Goal: Information Seeking & Learning: Learn about a topic

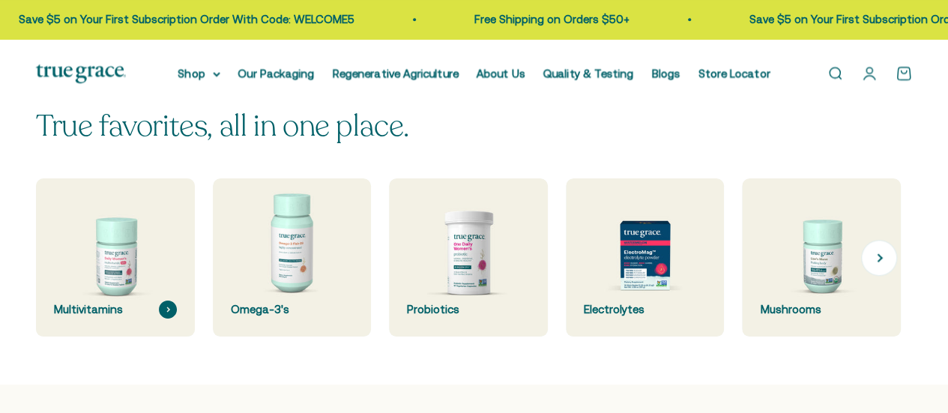
click at [133, 259] on img at bounding box center [115, 258] width 168 height 168
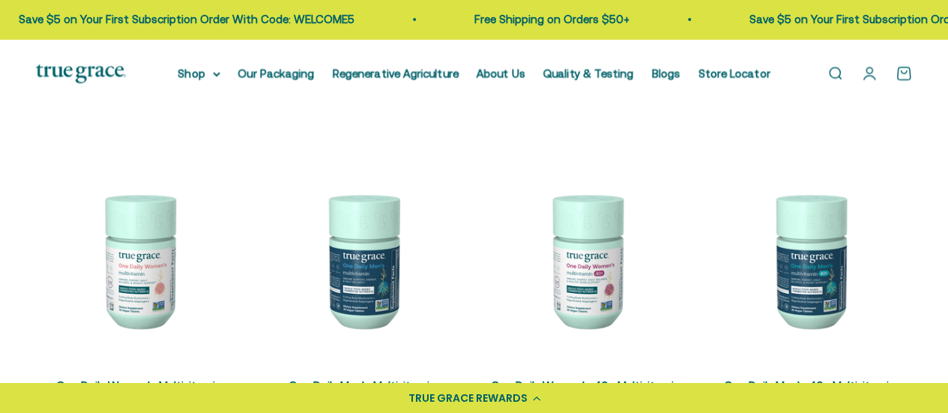
scroll to position [330, 0]
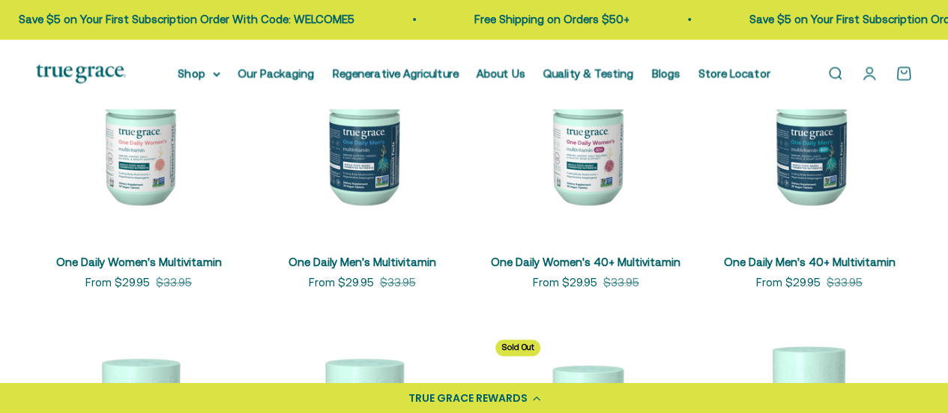
click at [166, 170] on img at bounding box center [138, 136] width 205 height 205
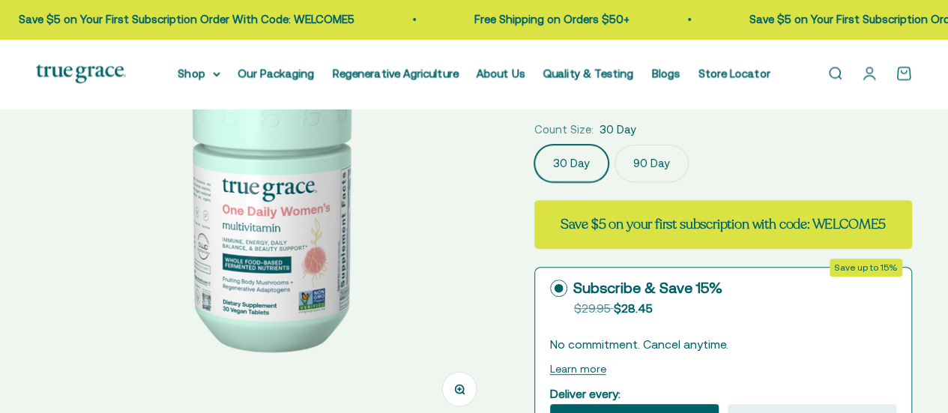
select select "3"
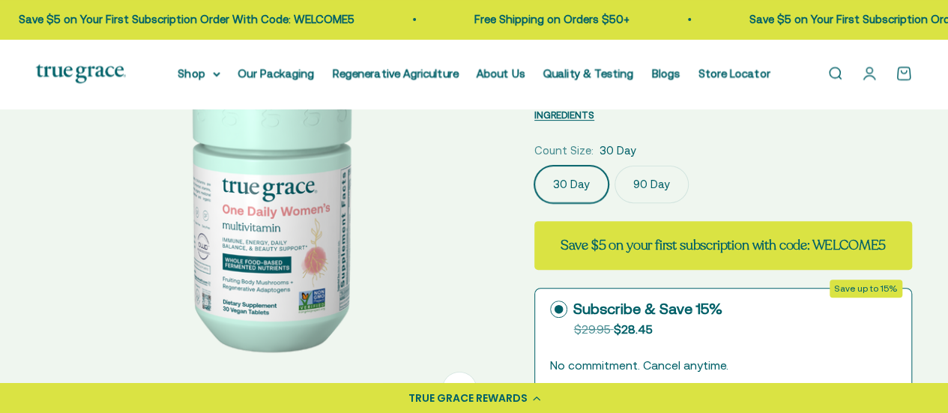
scroll to position [179, 0]
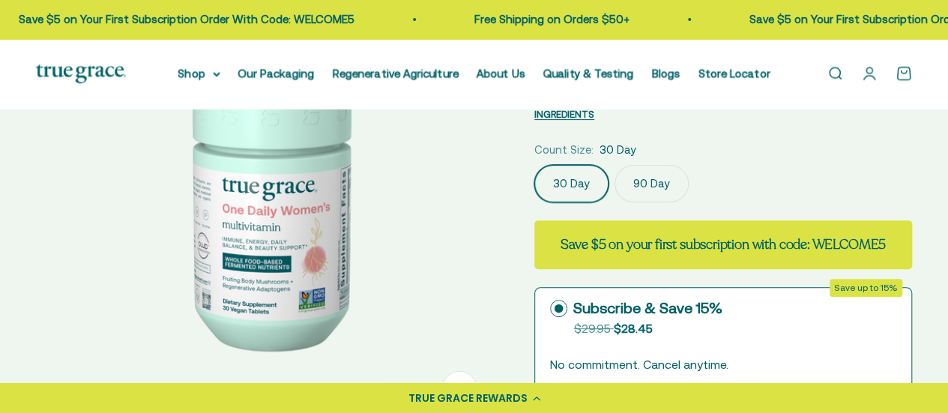
click at [427, 214] on img at bounding box center [267, 197] width 462 height 462
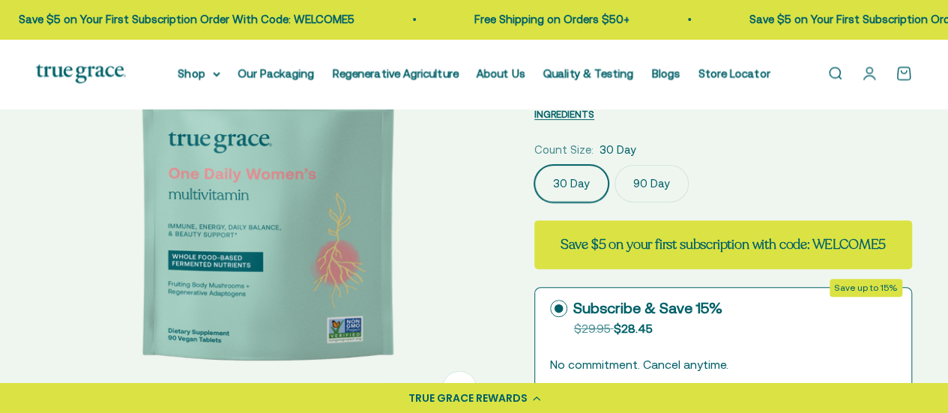
click at [427, 214] on img at bounding box center [268, 197] width 462 height 462
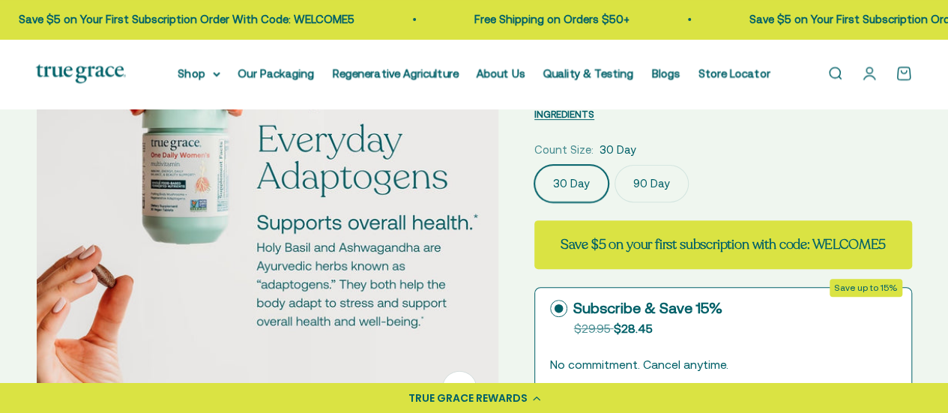
click at [427, 214] on img at bounding box center [268, 197] width 462 height 462
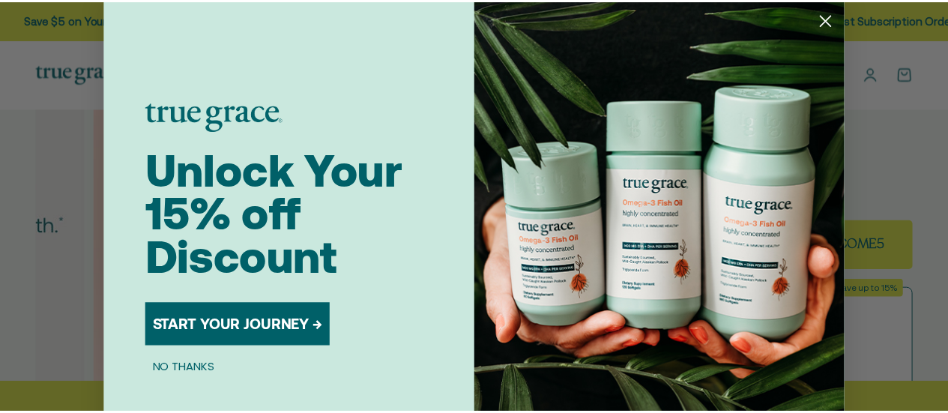
scroll to position [0, 1431]
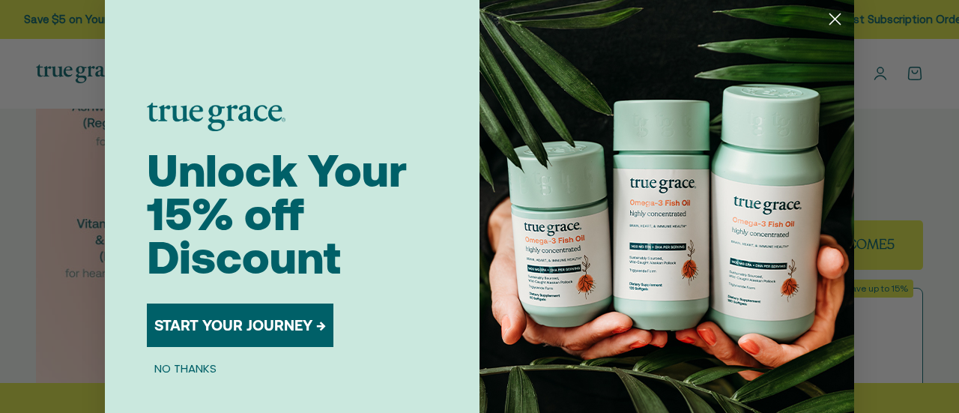
click at [824, 22] on circle "Close dialog" at bounding box center [835, 19] width 25 height 25
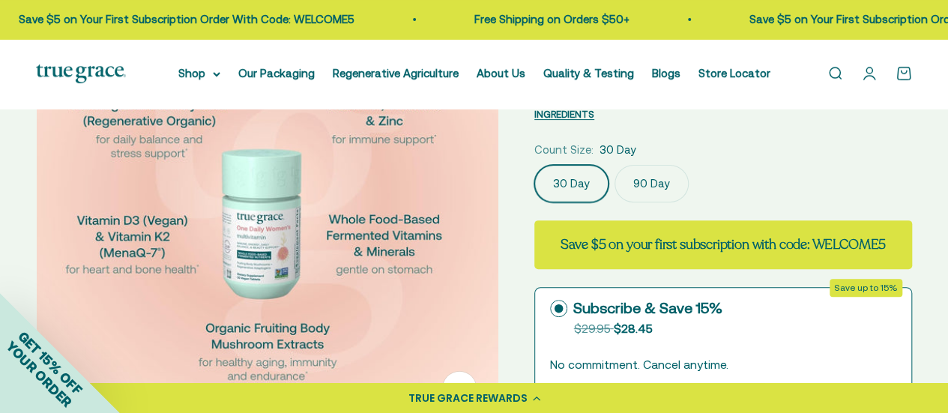
click at [400, 249] on img at bounding box center [268, 197] width 462 height 462
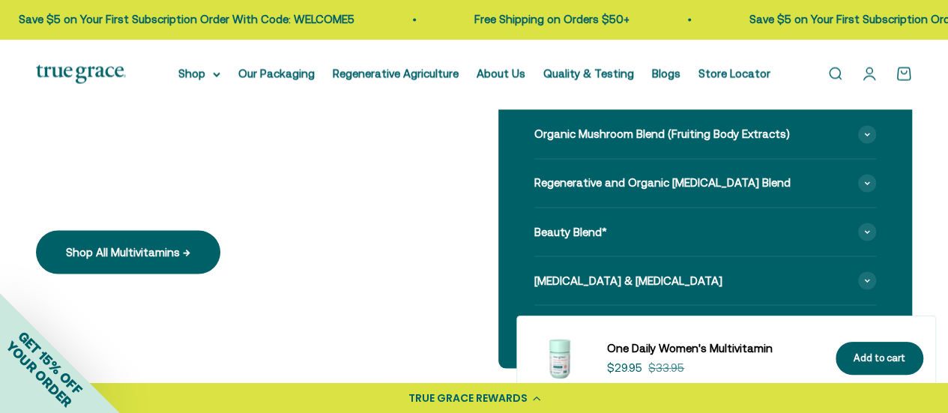
scroll to position [1224, 0]
click at [713, 214] on div "Beauty Blend*" at bounding box center [705, 231] width 342 height 48
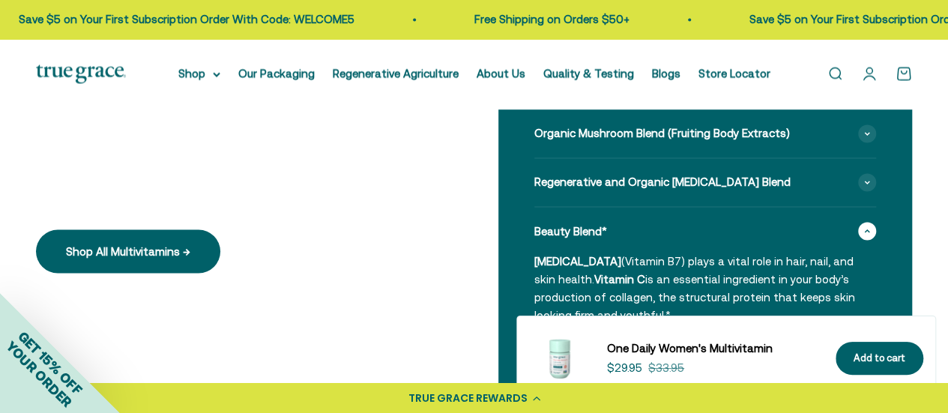
scroll to position [1460, 0]
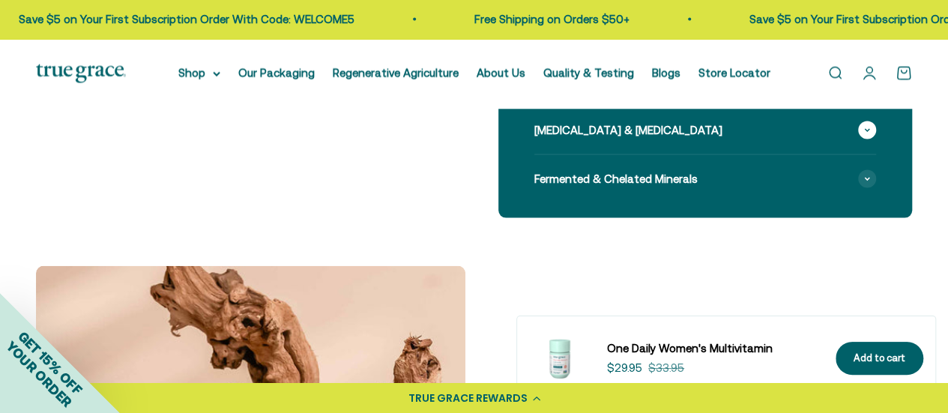
click at [662, 121] on div "Vitamin K2 & Vitamin D3" at bounding box center [705, 130] width 342 height 48
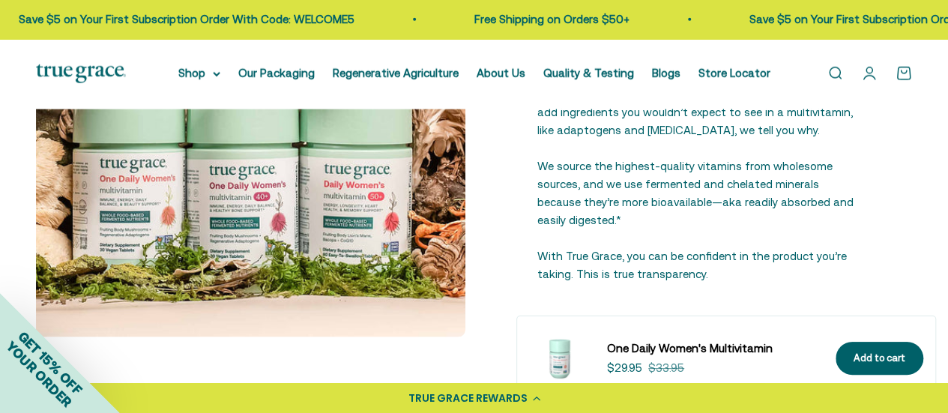
scroll to position [2036, 0]
click at [571, 70] on link "Quality & Testing" at bounding box center [588, 73] width 91 height 13
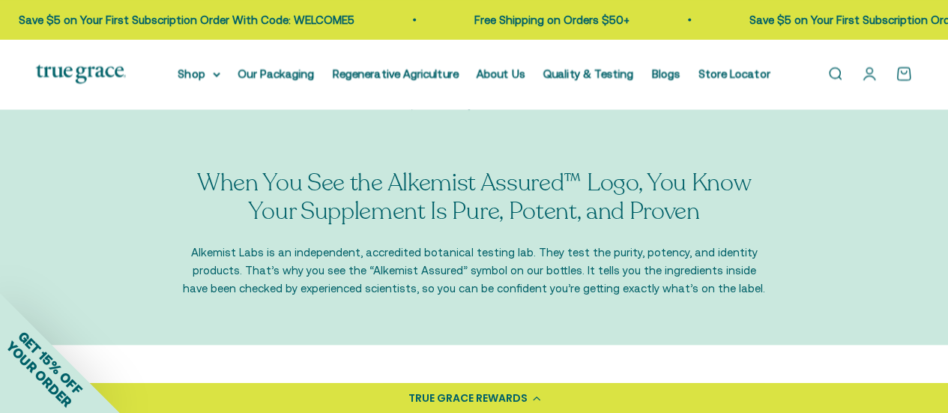
scroll to position [1433, 0]
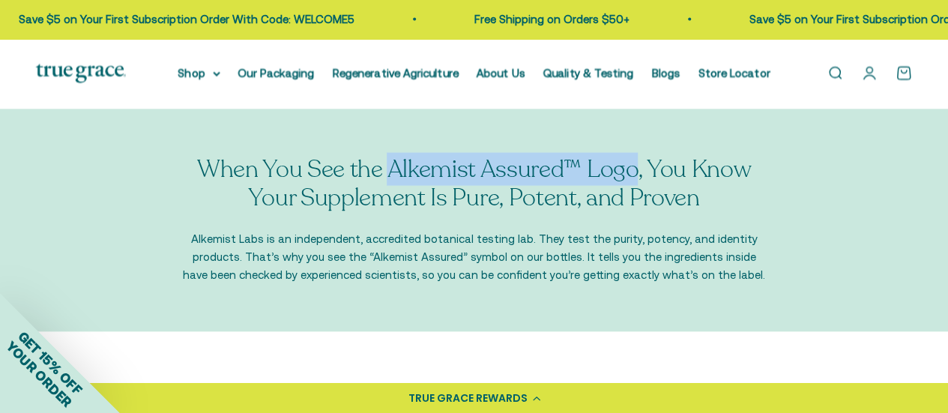
drag, startPoint x: 637, startPoint y: 163, endPoint x: 394, endPoint y: 166, distance: 242.8
click at [394, 166] on p "When You See the Alkemist Assured™ Logo, You Know Your Supplement Is Pure, Pote…" at bounding box center [474, 184] width 584 height 58
copy p "Alkemist Assured™ Logo"
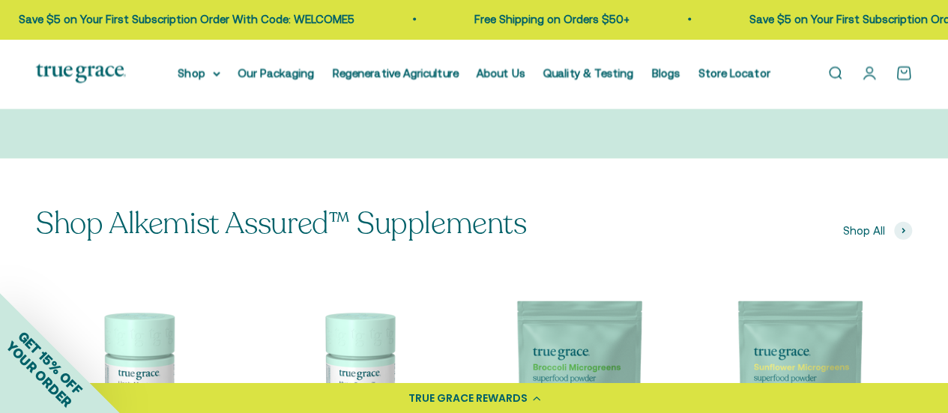
scroll to position [1753, 0]
